Goal: Find specific page/section: Find specific page/section

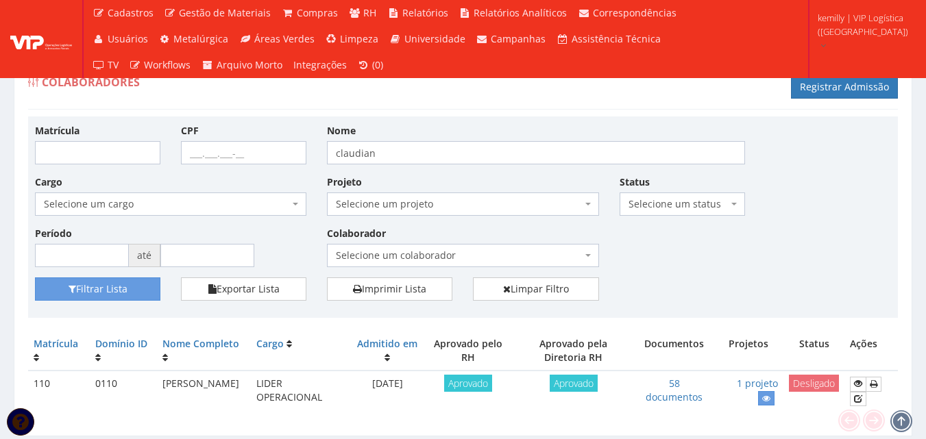
scroll to position [44, 0]
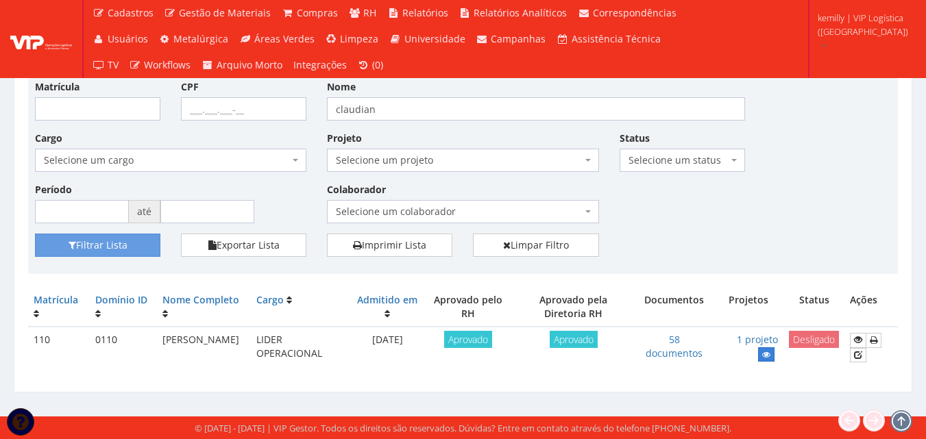
click at [770, 354] on icon at bounding box center [766, 355] width 8 height 10
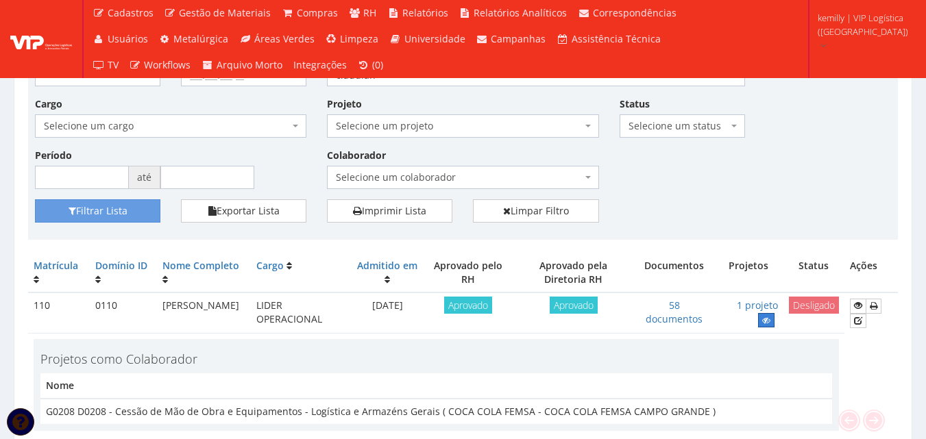
scroll to position [0, 0]
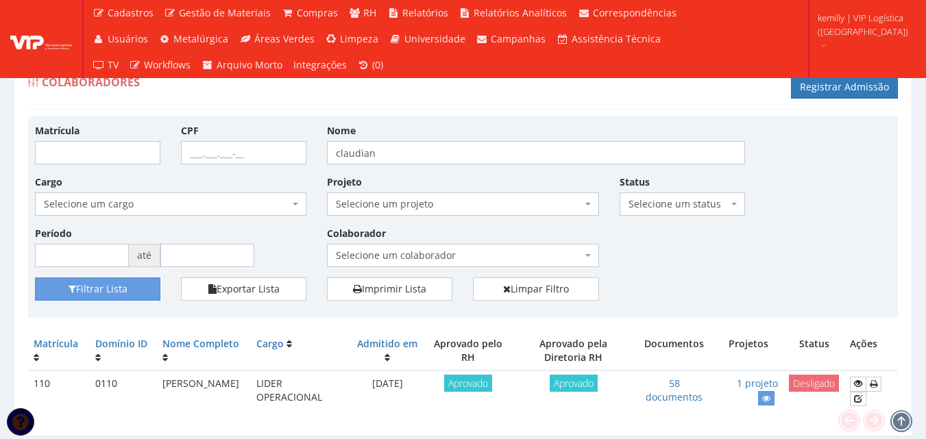
click at [867, 32] on span "kemilly | VIP Logística (Campo Grande)" at bounding box center [862, 24] width 90 height 27
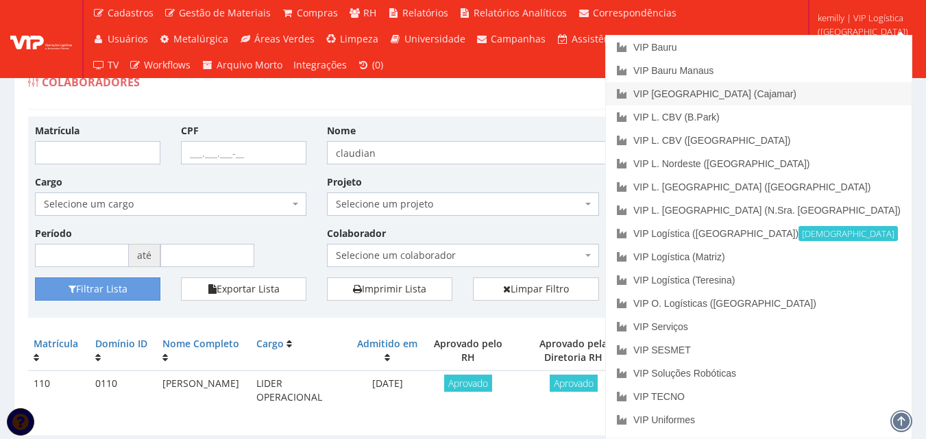
click at [787, 96] on link "VIP [GEOGRAPHIC_DATA] (Cajamar)" at bounding box center [759, 93] width 306 height 23
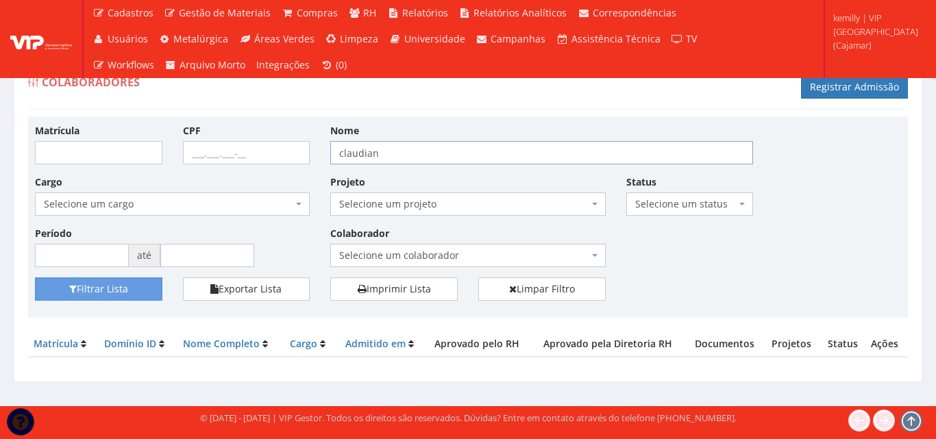
drag, startPoint x: 375, startPoint y: 154, endPoint x: 199, endPoint y: 169, distance: 176.7
click at [199, 169] on div "Matrícula CPF Nome claudian Cargo Selecione um cargo G1046 D0029 - 4110-05 - AG…" at bounding box center [468, 200] width 887 height 154
type input "EVERTON"
click at [35, 277] on button "Filtrar Lista" at bounding box center [98, 288] width 127 height 23
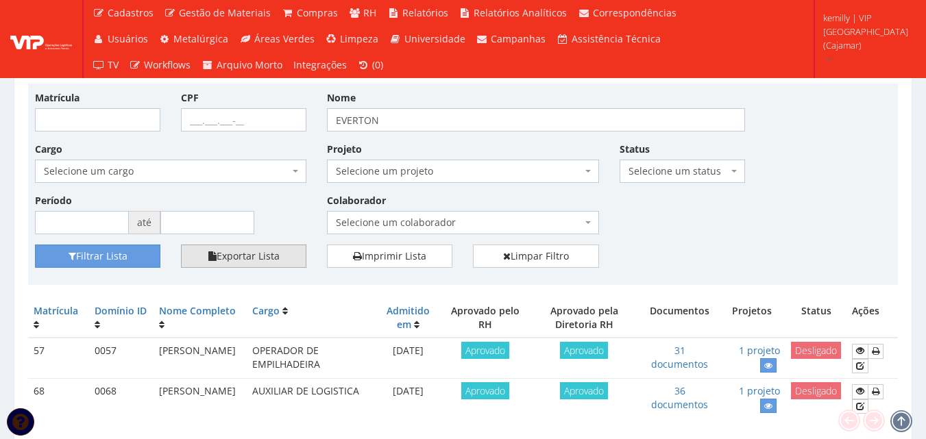
scroll to position [84, 0]
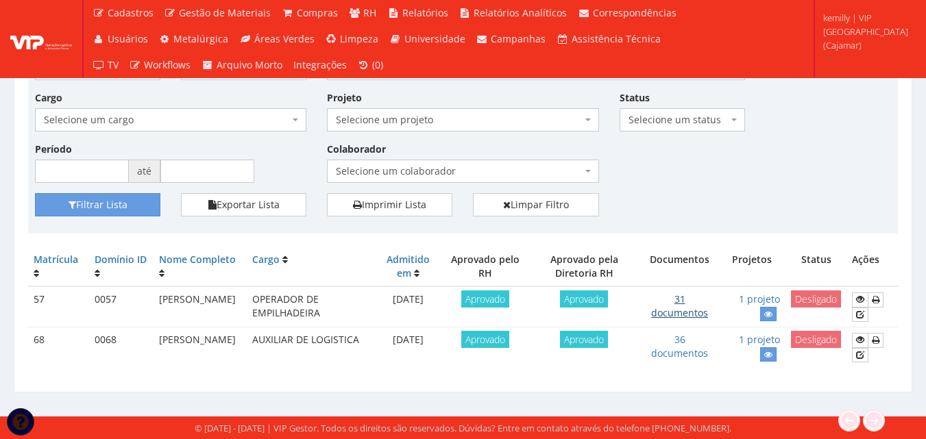
click at [674, 314] on link "31 documentos" at bounding box center [679, 306] width 57 height 27
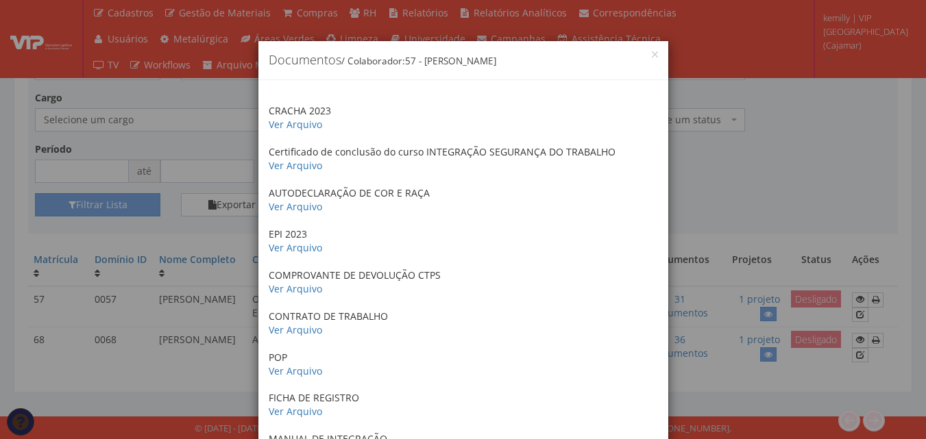
scroll to position [0, 0]
click at [290, 202] on link "Ver Arquivo" at bounding box center [295, 207] width 53 height 13
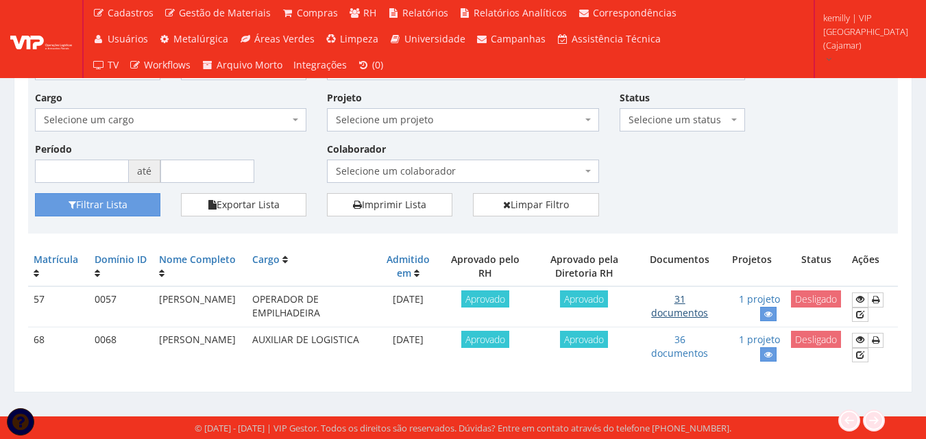
click at [690, 315] on link "31 documentos" at bounding box center [679, 306] width 57 height 27
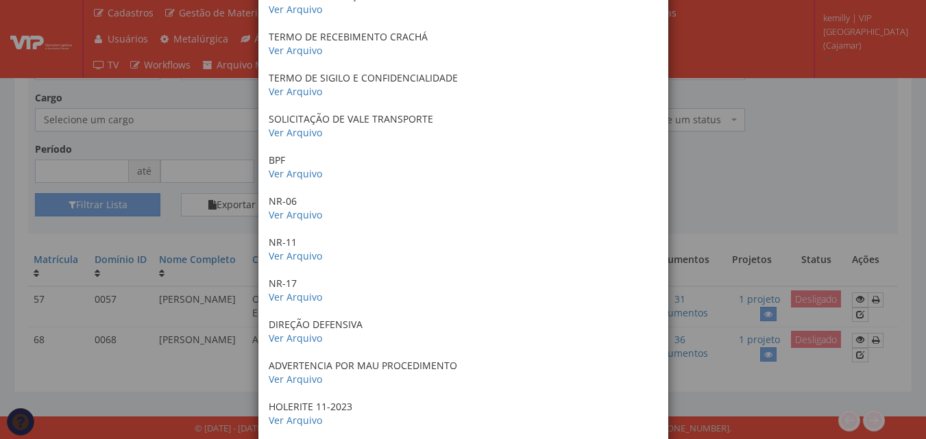
scroll to position [1015, 0]
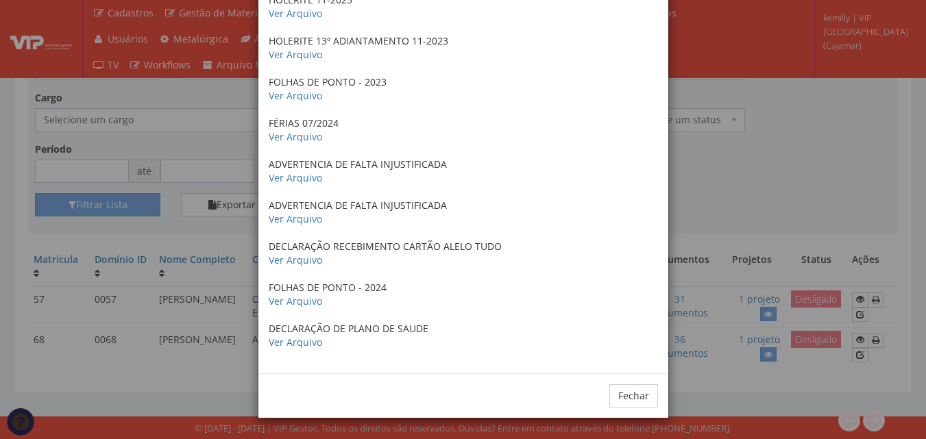
click at [736, 231] on div "× Documentos / Colaborador: 57 - [PERSON_NAME] CRACHA 2023 Ver Arquivo Certific…" at bounding box center [463, 219] width 926 height 439
